Goal: Find specific page/section: Find specific page/section

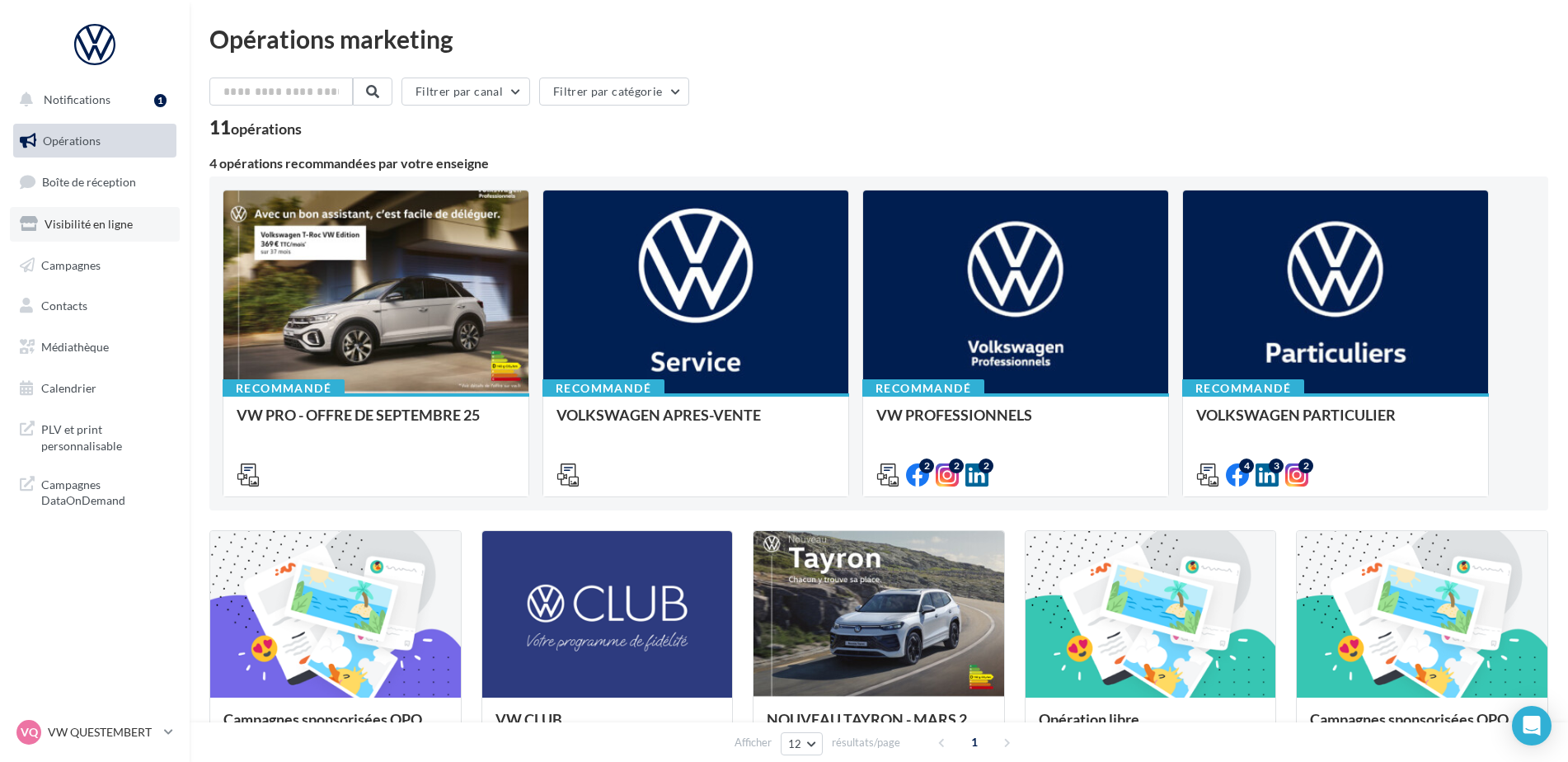
click at [113, 221] on span "Visibilité en ligne" at bounding box center [89, 224] width 88 height 14
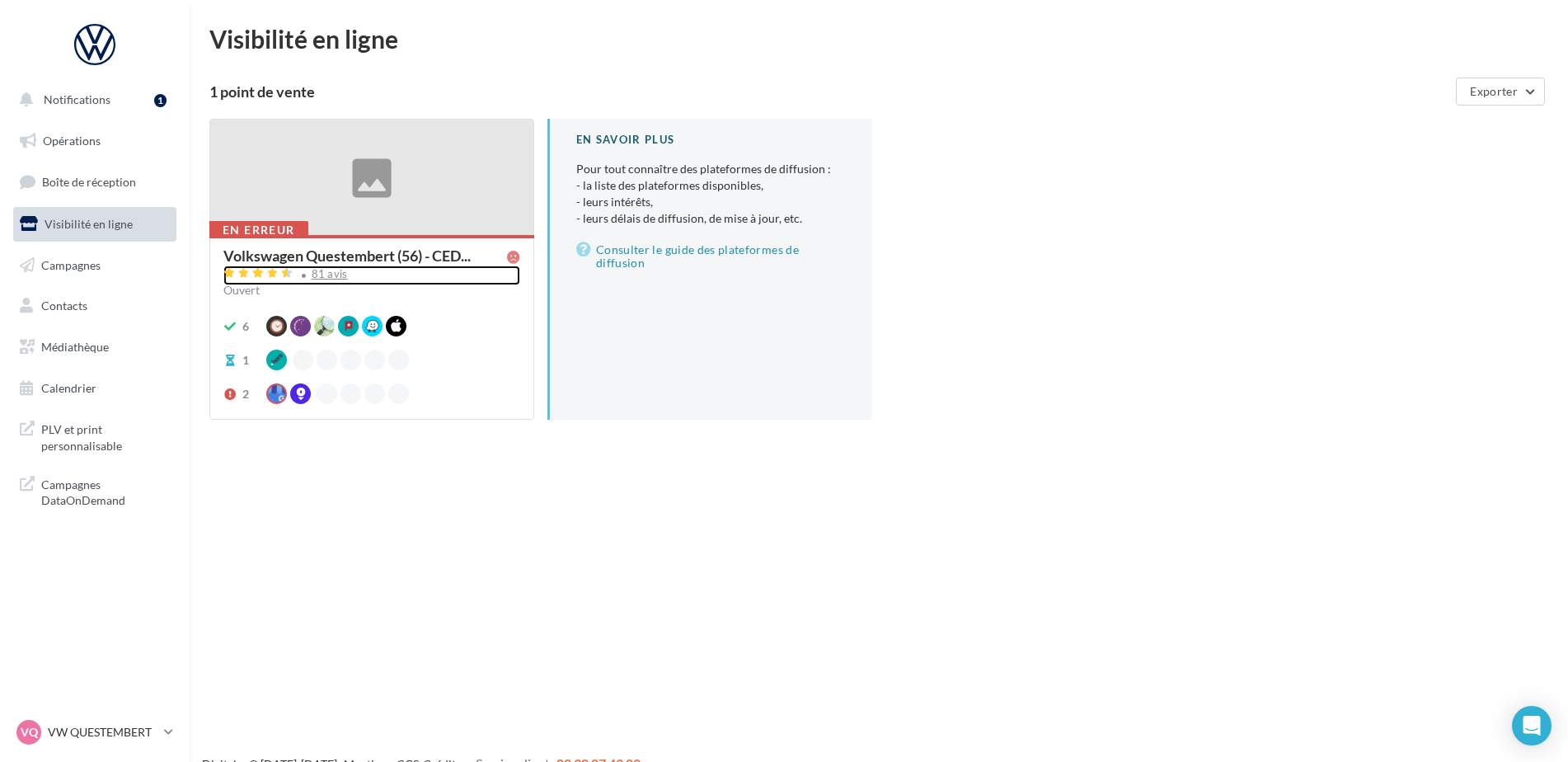
click at [326, 277] on div "81 avis" at bounding box center [330, 274] width 36 height 11
